Goal: Navigation & Orientation: Find specific page/section

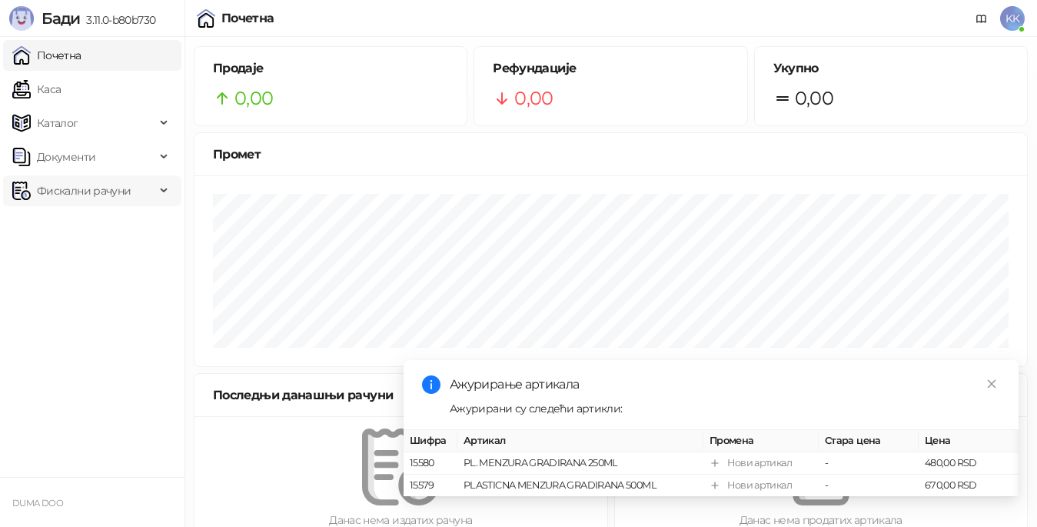
click at [78, 191] on span "Фискални рачуни" at bounding box center [84, 190] width 94 height 31
click at [88, 222] on link "Издати рачуни" at bounding box center [69, 224] width 103 height 31
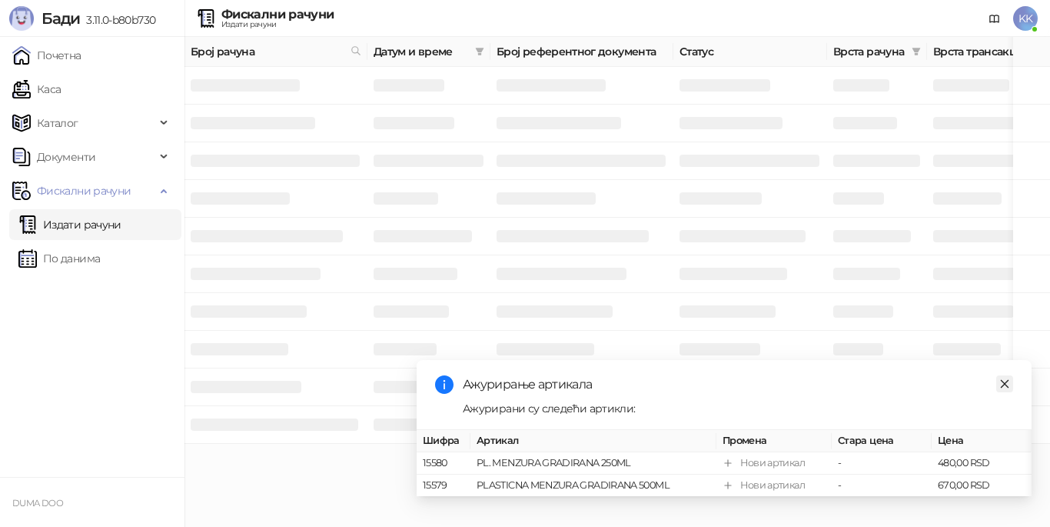
click at [1000, 378] on icon "close" at bounding box center [1005, 383] width 11 height 11
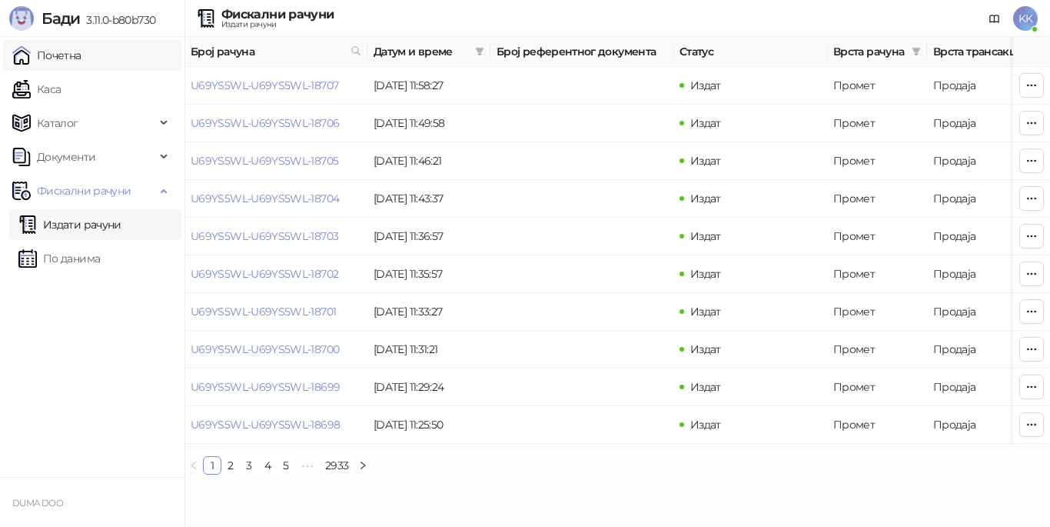
click at [82, 57] on link "Почетна" at bounding box center [46, 55] width 69 height 31
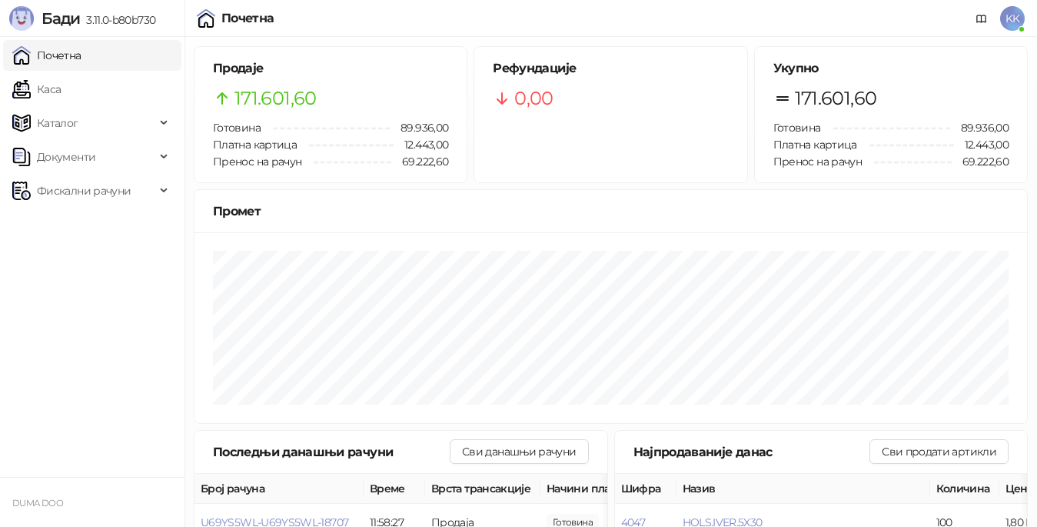
click at [48, 289] on ul "Почетна [PERSON_NAME] Документи Фискални рачуни" at bounding box center [92, 257] width 185 height 440
drag, startPoint x: 18, startPoint y: 0, endPoint x: 155, endPoint y: 356, distance: 381.5
click at [118, 348] on ul "Почетна [PERSON_NAME] Документи Фискални рачуни" at bounding box center [92, 257] width 185 height 440
drag, startPoint x: 82, startPoint y: 0, endPoint x: 97, endPoint y: 228, distance: 228.9
click at [92, 253] on ul "Почетна [PERSON_NAME] Документи Фискални рачуни" at bounding box center [92, 257] width 185 height 440
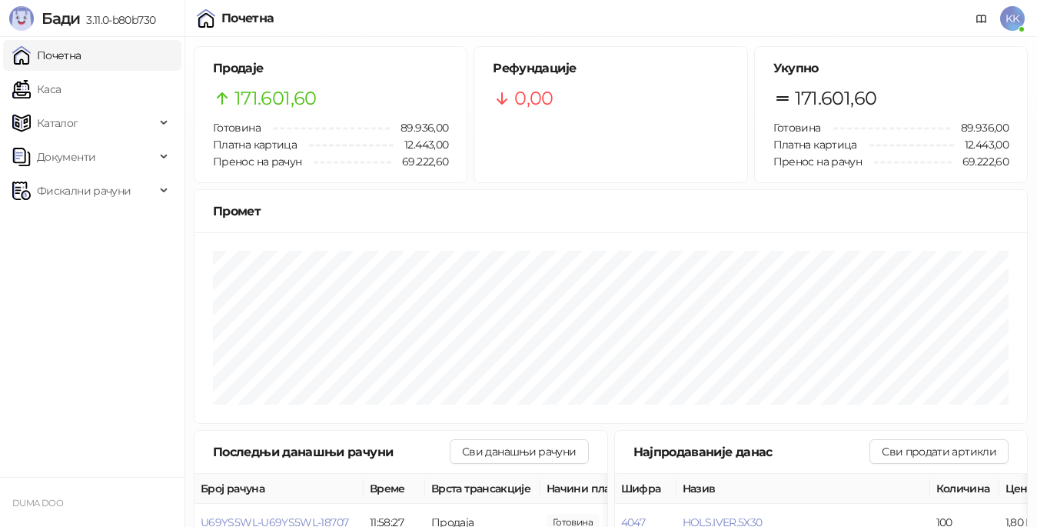
click at [1004, 12] on span "KK" at bounding box center [1012, 18] width 25 height 25
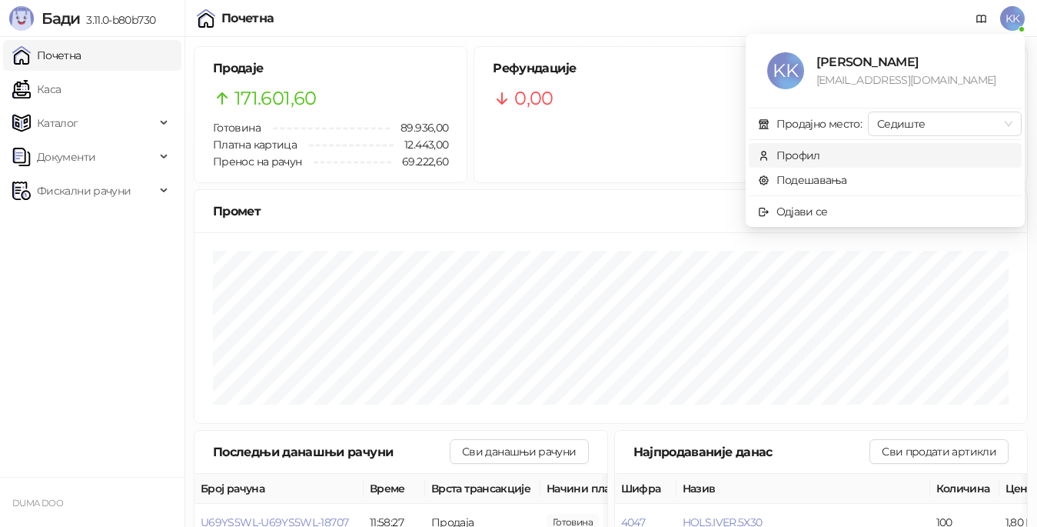
click at [810, 158] on div "Профил" at bounding box center [799, 155] width 44 height 17
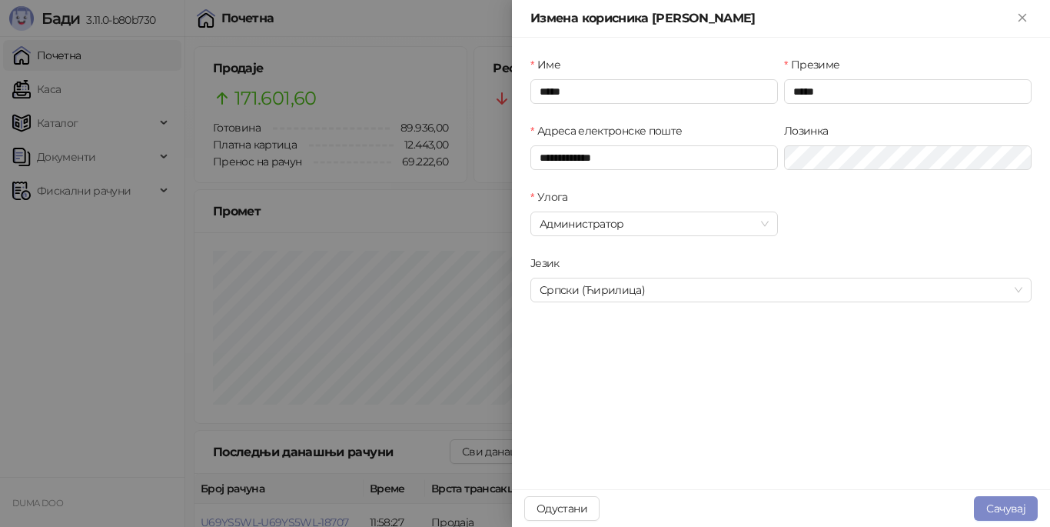
click at [163, 291] on div at bounding box center [525, 263] width 1050 height 527
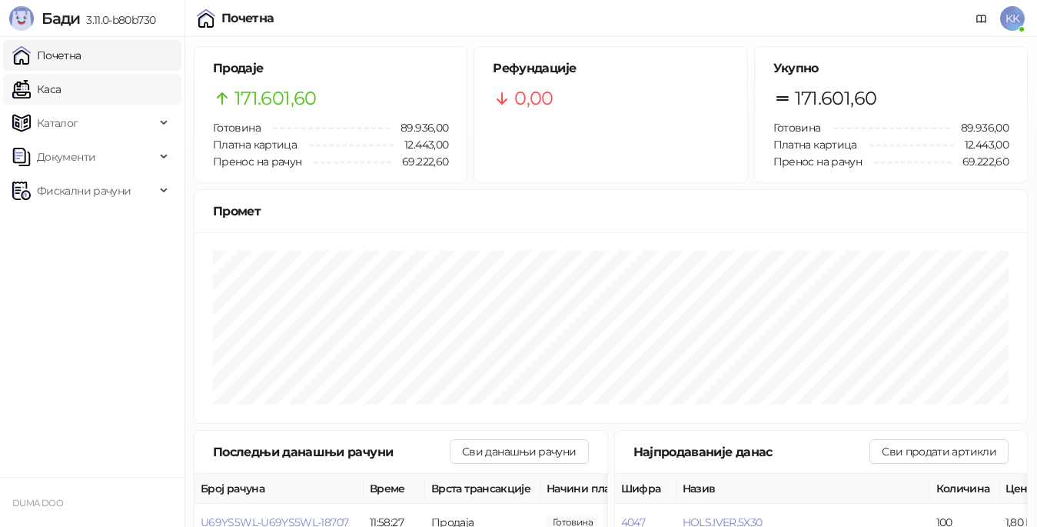
click at [61, 81] on link "Каса" at bounding box center [36, 89] width 48 height 31
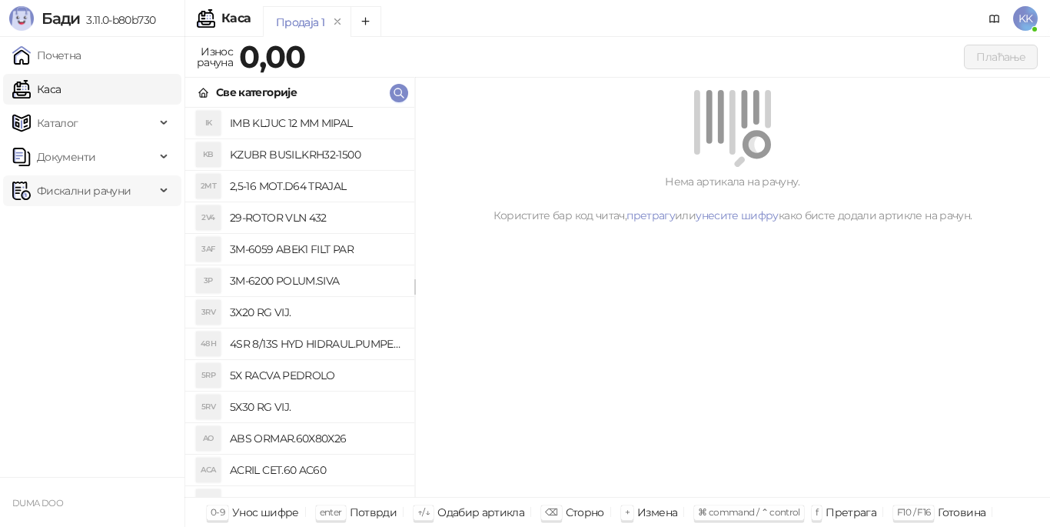
click at [76, 191] on span "Фискални рачуни" at bounding box center [84, 190] width 94 height 31
click at [71, 55] on link "Почетна" at bounding box center [46, 55] width 69 height 31
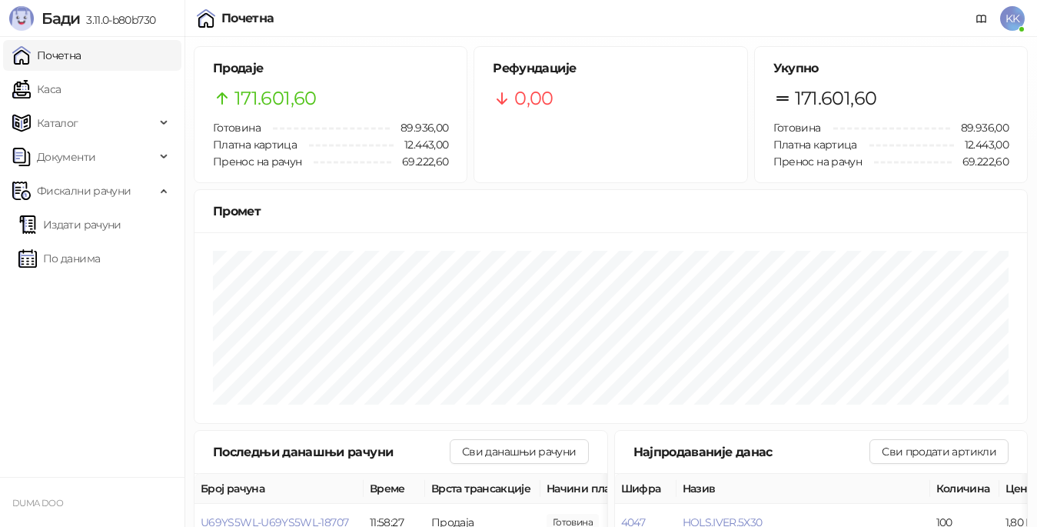
click at [1007, 18] on span "KK" at bounding box center [1012, 18] width 25 height 25
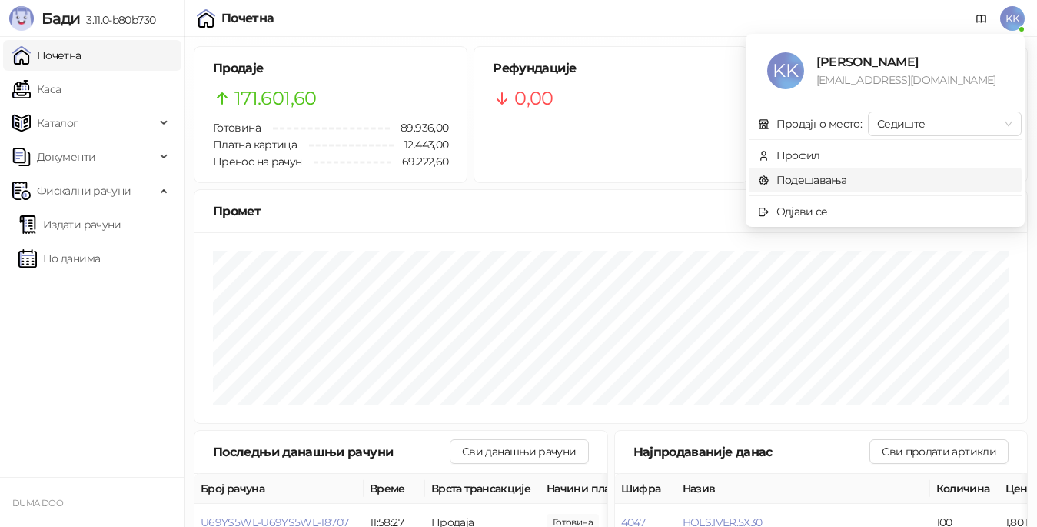
click at [805, 175] on link "Подешавања" at bounding box center [802, 180] width 89 height 14
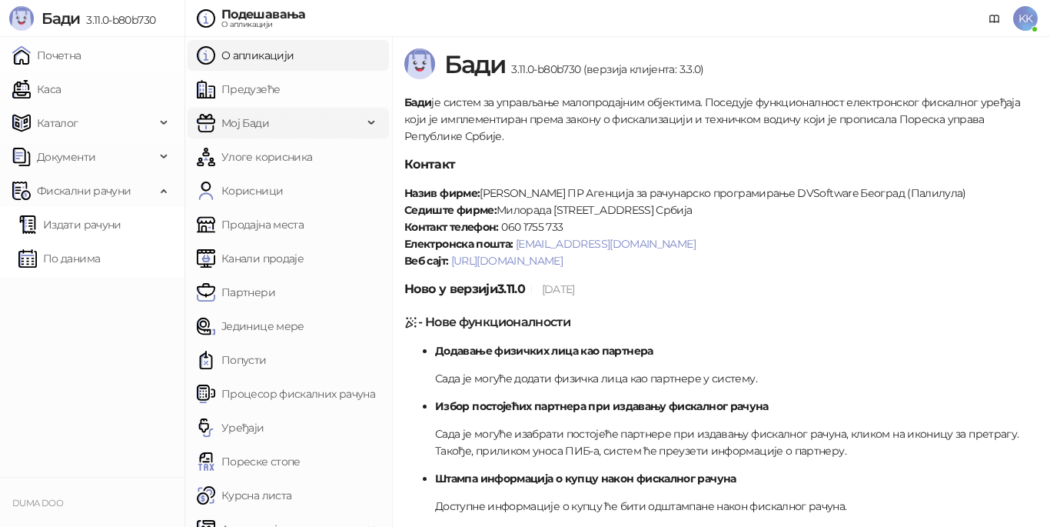
click at [271, 119] on span "Мој Бади" at bounding box center [280, 123] width 166 height 31
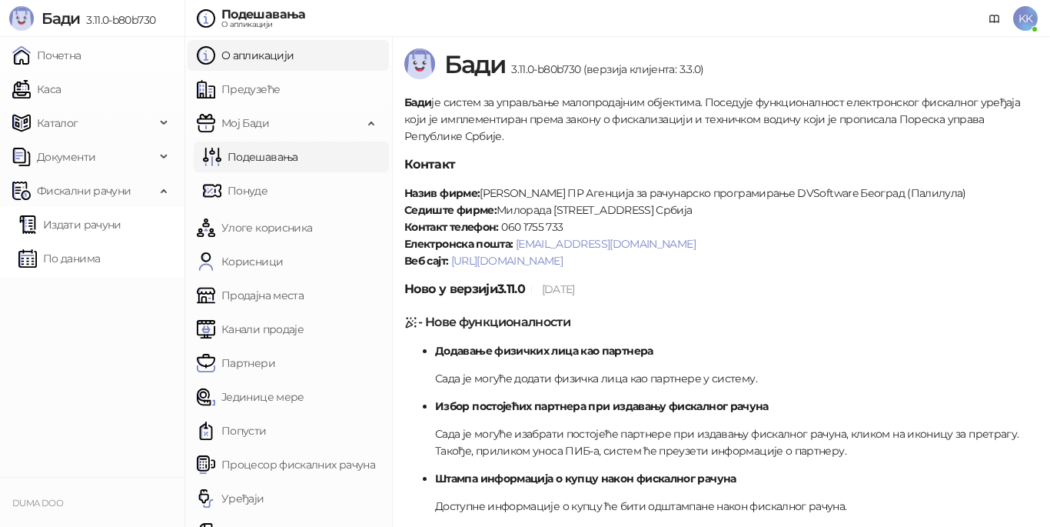
click at [256, 158] on link "Подешавања" at bounding box center [250, 156] width 95 height 31
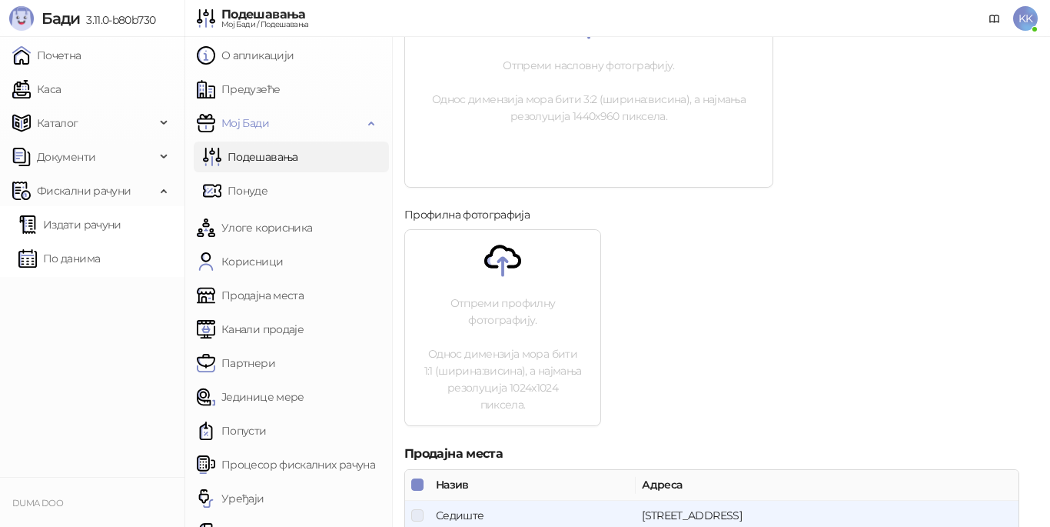
scroll to position [641, 0]
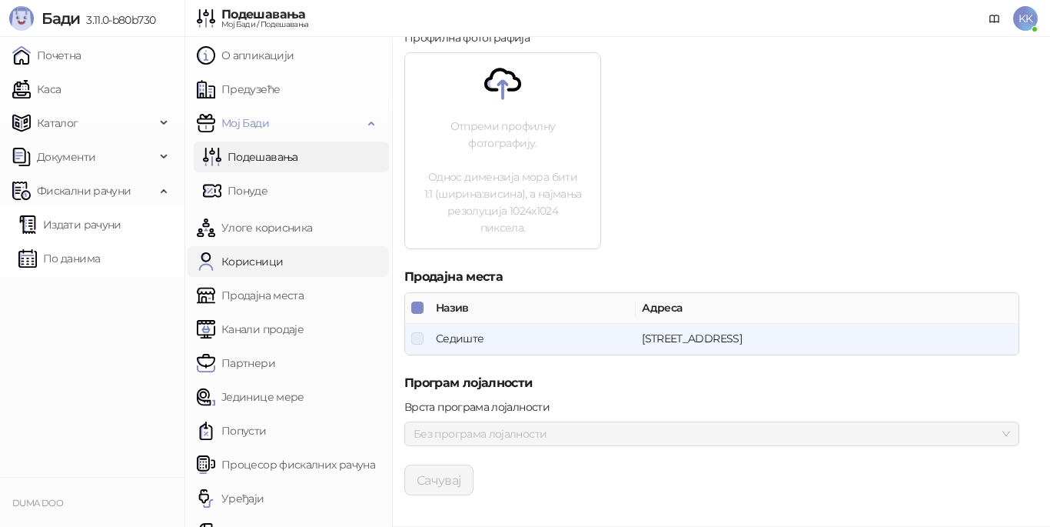
click at [250, 262] on link "Корисници" at bounding box center [240, 261] width 86 height 31
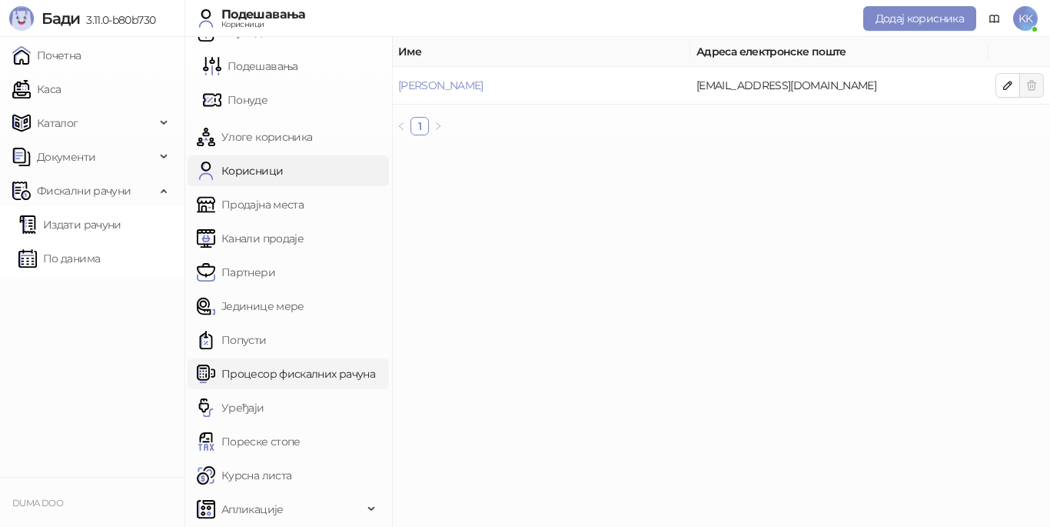
scroll to position [92, 0]
click at [269, 504] on span "Апликације" at bounding box center [252, 508] width 62 height 31
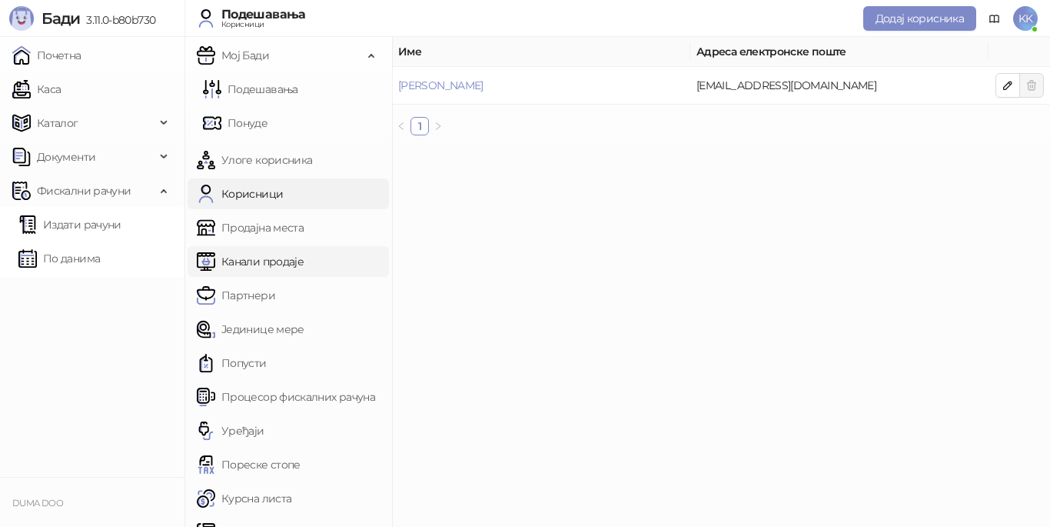
scroll to position [0, 0]
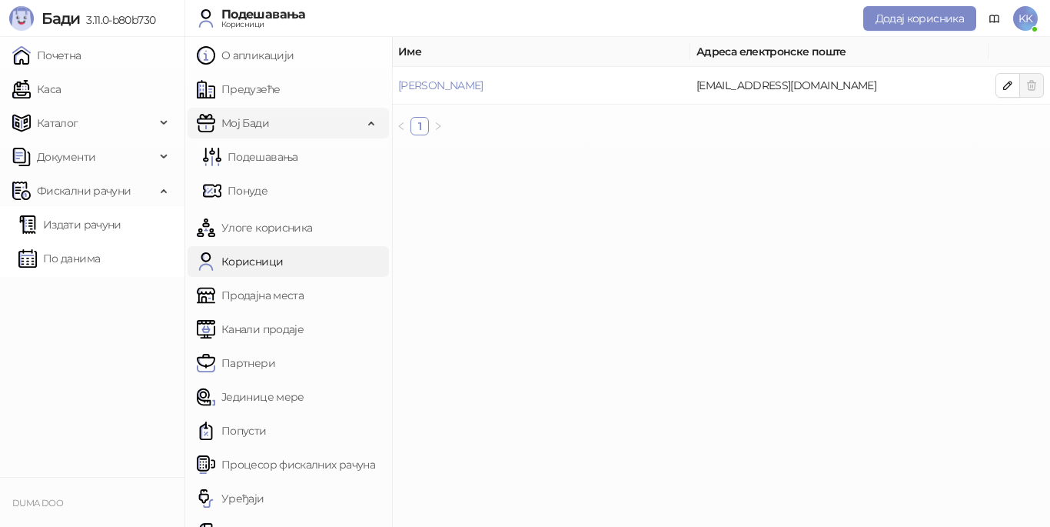
click at [271, 127] on span "Мој Бади" at bounding box center [280, 123] width 166 height 31
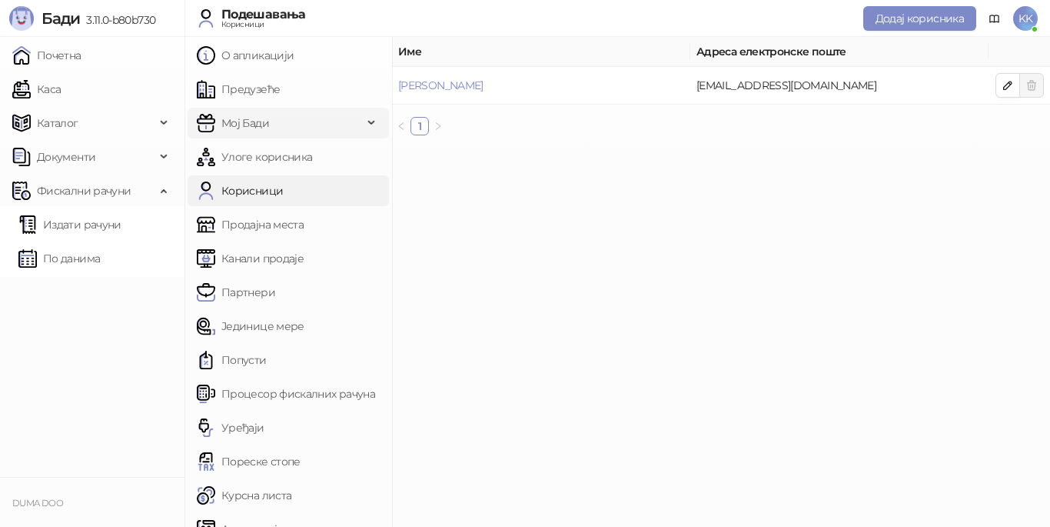
click at [271, 127] on span "Мој Бади" at bounding box center [280, 123] width 166 height 31
